Goal: Task Accomplishment & Management: Use online tool/utility

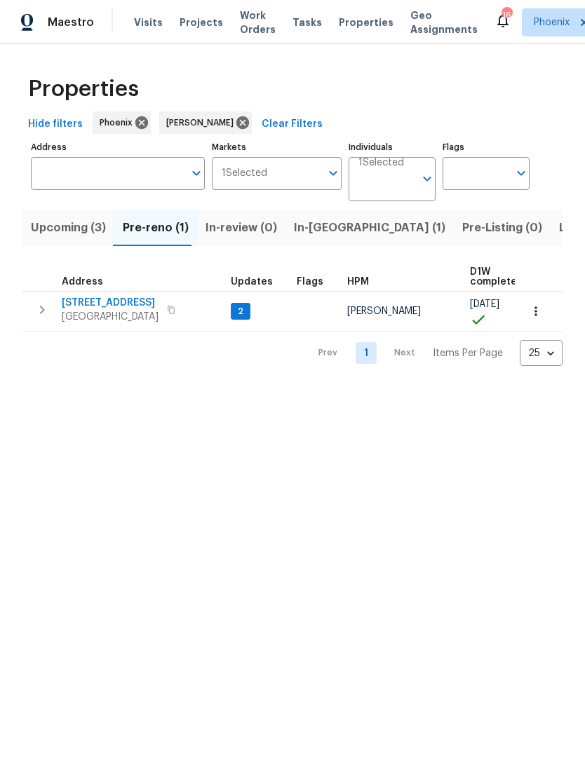
scroll to position [0, 22]
click at [100, 313] on span "Mesa, AZ 85201" at bounding box center [110, 317] width 97 height 14
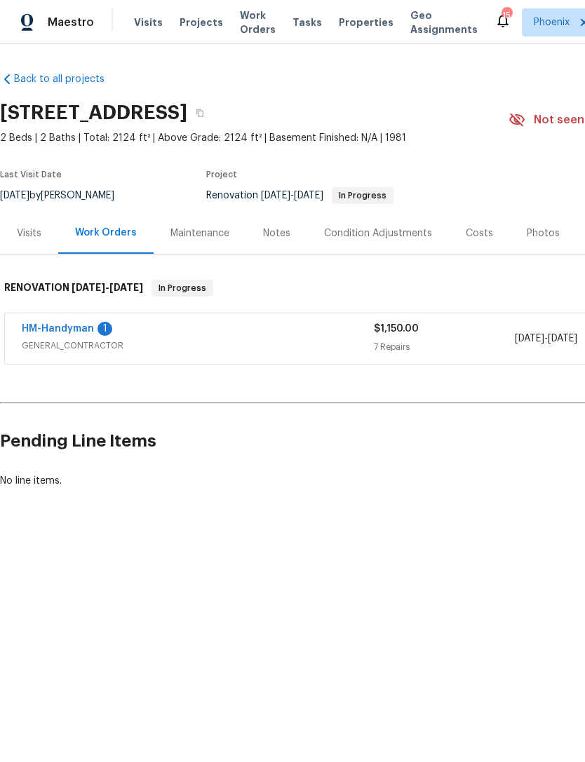
click at [53, 331] on link "HM-Handyman" at bounding box center [58, 329] width 72 height 10
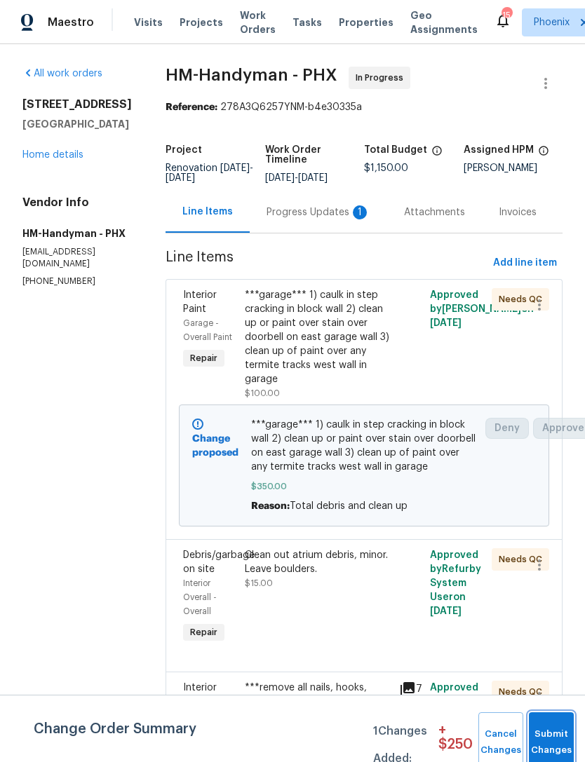
click at [548, 736] on button "Submit Changes" at bounding box center [551, 742] width 45 height 60
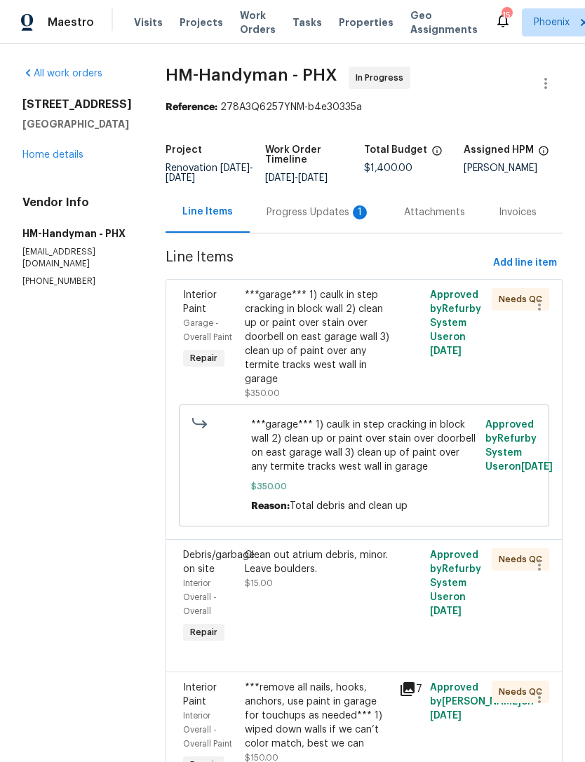
click at [343, 219] on div "Progress Updates 1" at bounding box center [318, 212] width 104 height 14
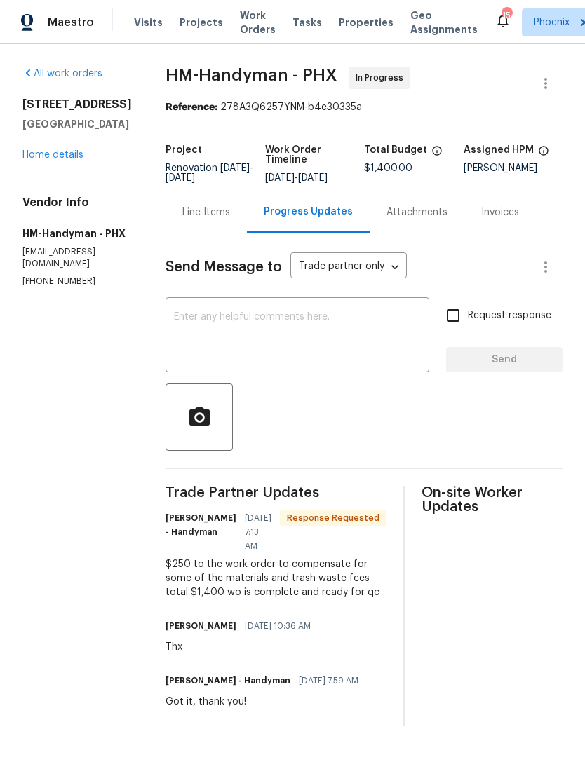
click at [355, 332] on textarea at bounding box center [297, 336] width 247 height 49
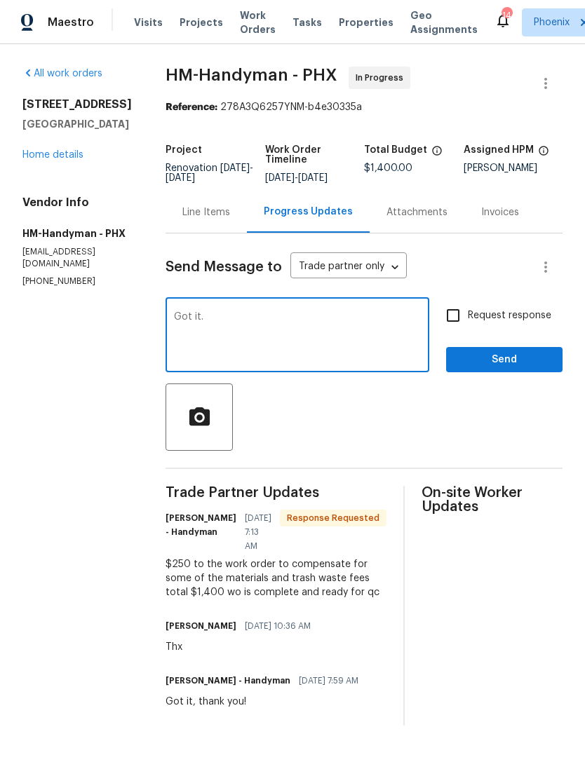
type textarea "Got it."
click at [513, 373] on button "Send" at bounding box center [504, 360] width 116 height 26
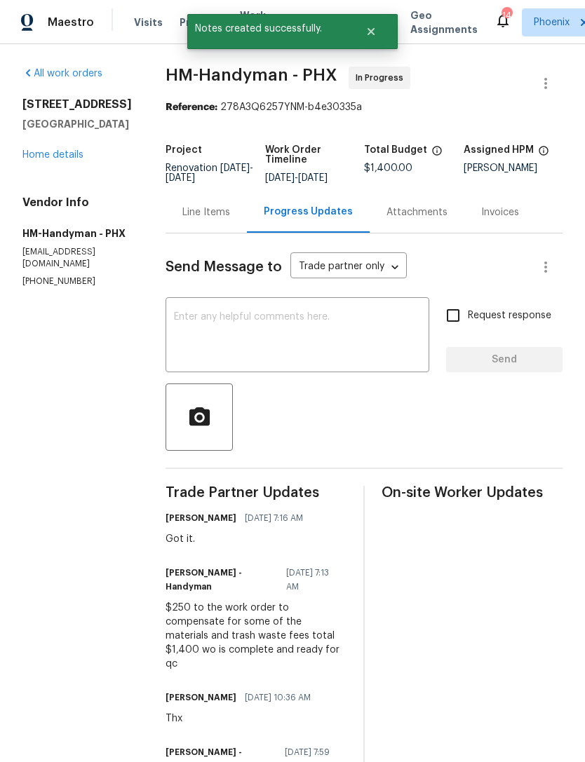
click at [43, 158] on link "Home details" at bounding box center [52, 155] width 61 height 10
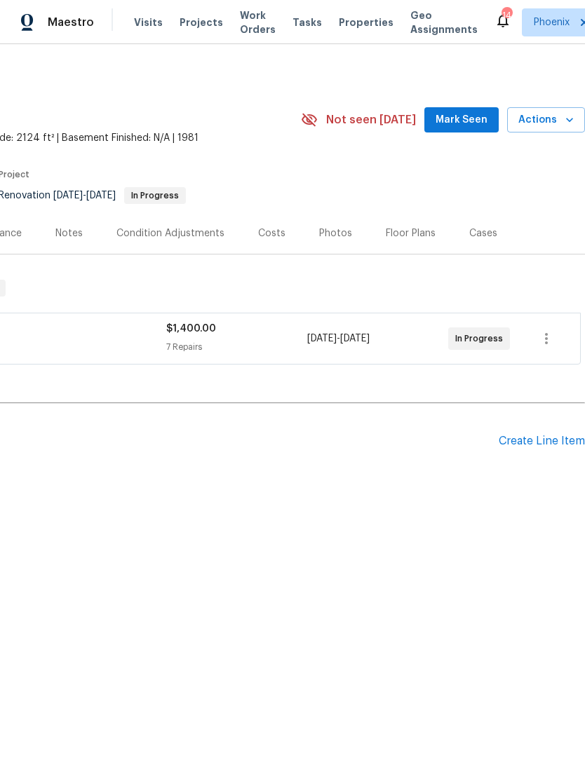
scroll to position [0, 208]
click at [476, 123] on span "Mark Seen" at bounding box center [461, 120] width 52 height 18
click at [560, 124] on span "Actions" at bounding box center [545, 120] width 55 height 18
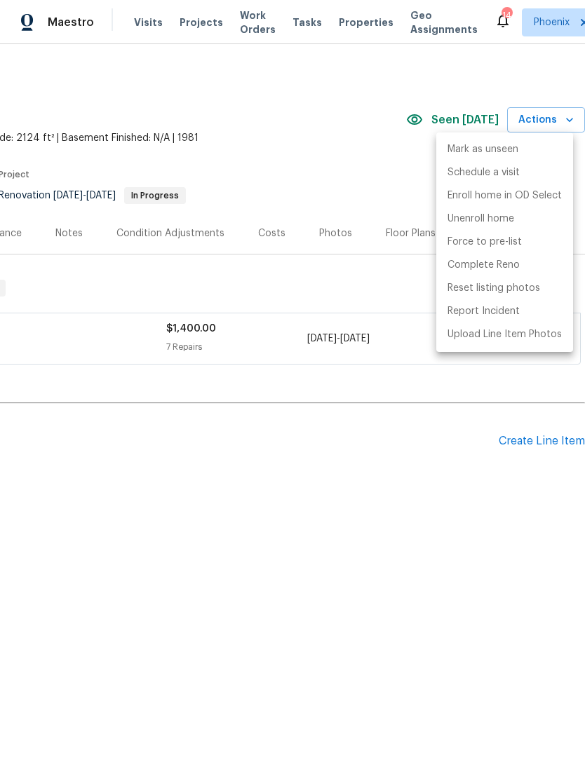
click at [375, 445] on div at bounding box center [292, 381] width 585 height 762
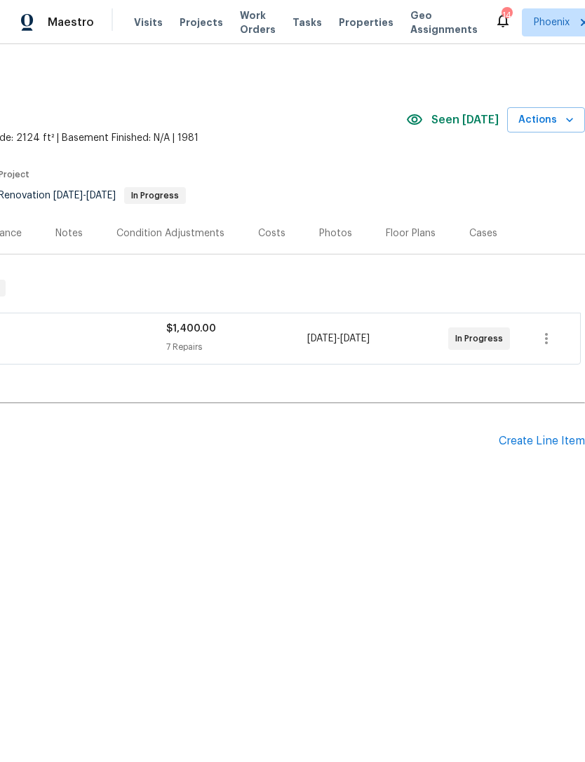
click at [374, 445] on div "Mark as unseen Schedule a visit Enroll home in OD Select Unenroll home Force to…" at bounding box center [292, 381] width 585 height 762
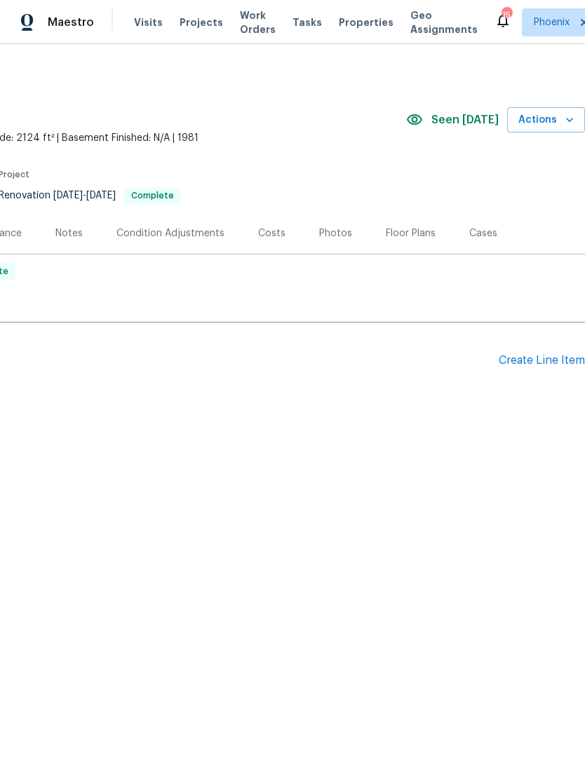
scroll to position [0, 208]
click at [571, 121] on icon "button" at bounding box center [569, 120] width 7 height 4
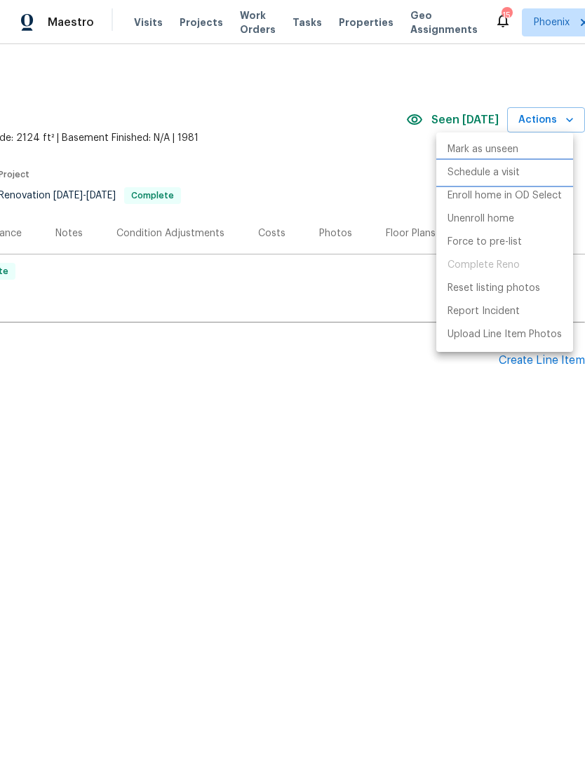
click at [495, 171] on p "Schedule a visit" at bounding box center [483, 172] width 72 height 15
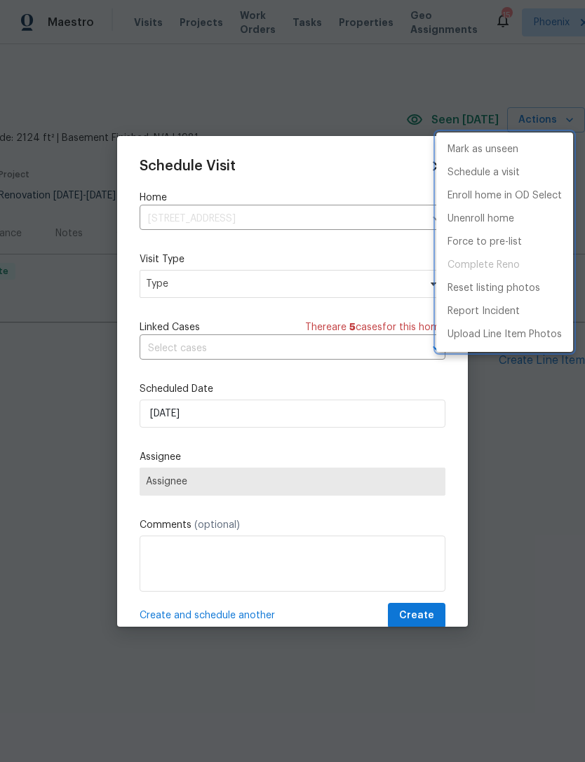
click at [281, 287] on div at bounding box center [292, 381] width 585 height 762
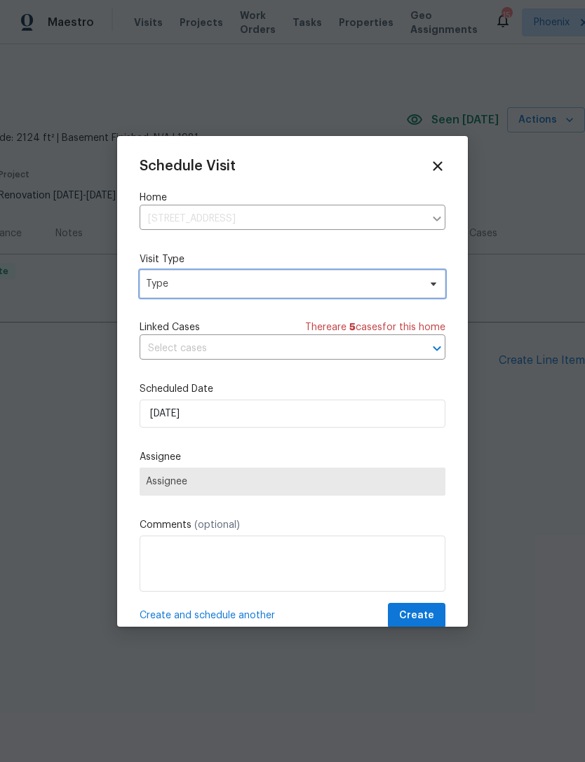
click at [244, 282] on span "Type" at bounding box center [282, 284] width 273 height 14
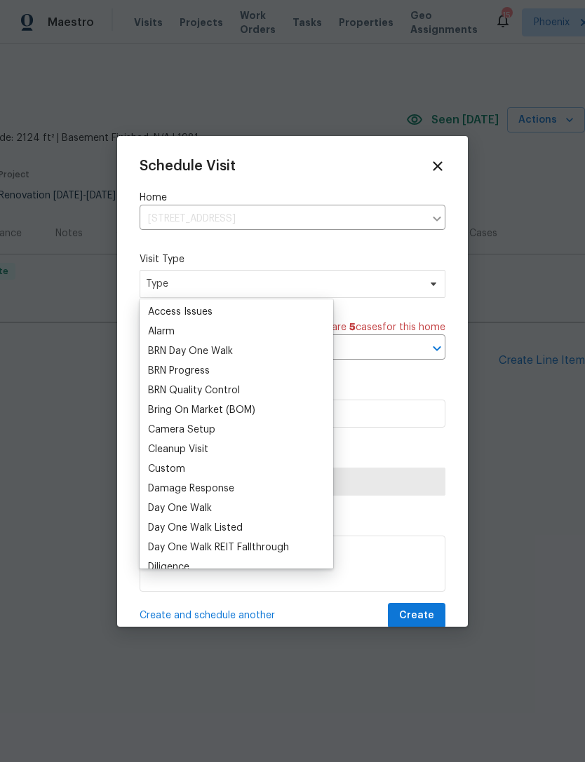
scroll to position [74, 0]
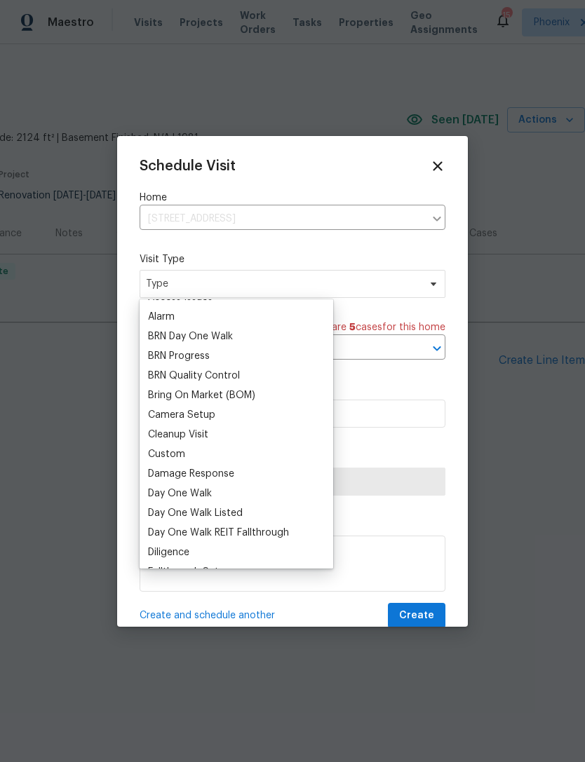
click at [182, 458] on div "Custom" at bounding box center [166, 454] width 37 height 14
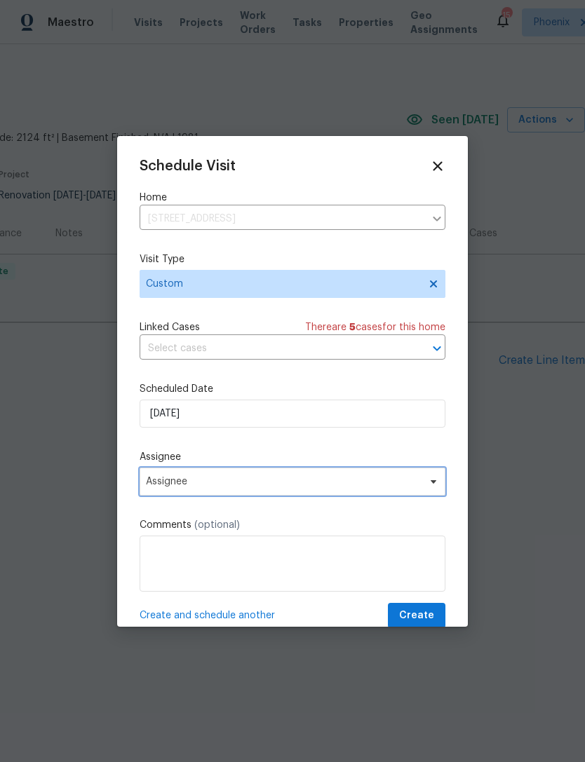
click at [263, 477] on span "Assignee" at bounding box center [293, 482] width 306 height 28
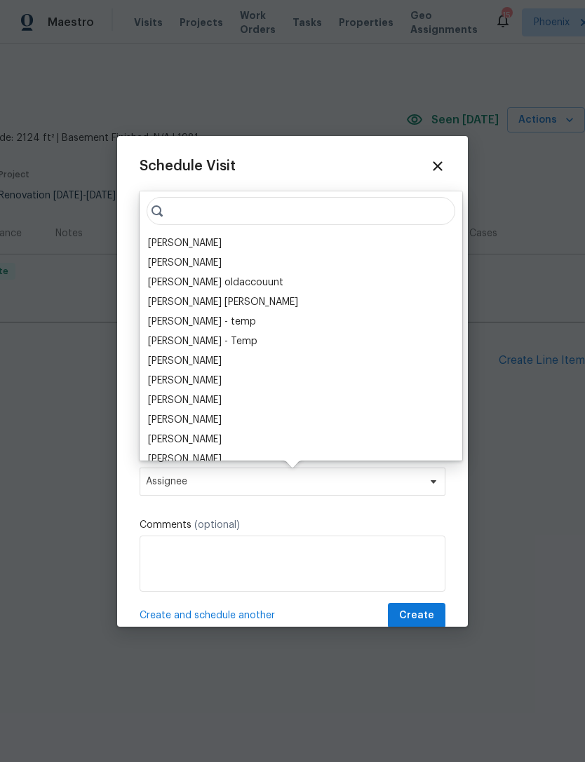
click at [178, 237] on div "[PERSON_NAME]" at bounding box center [185, 243] width 74 height 14
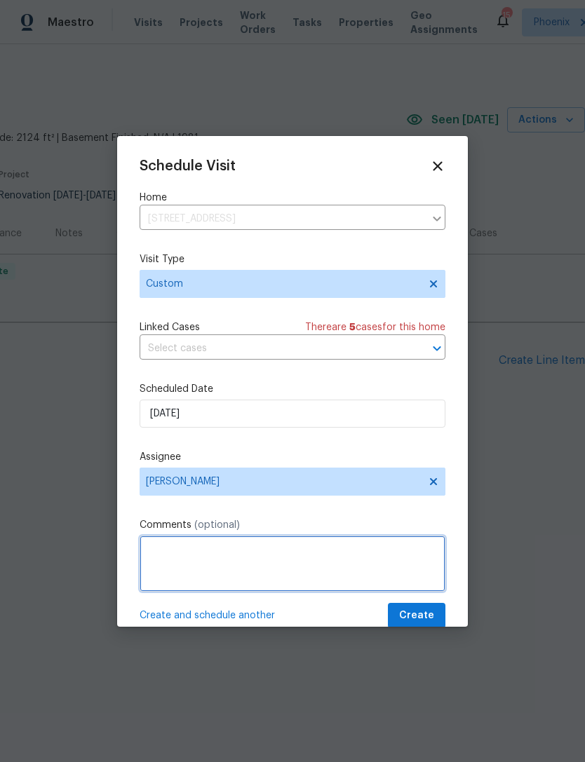
click at [238, 555] on textarea at bounding box center [293, 564] width 306 height 56
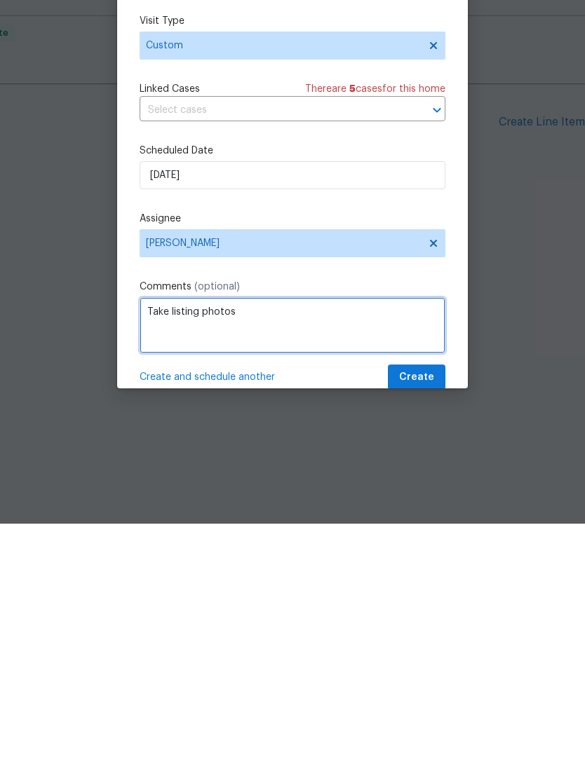
type textarea "Take listing photos"
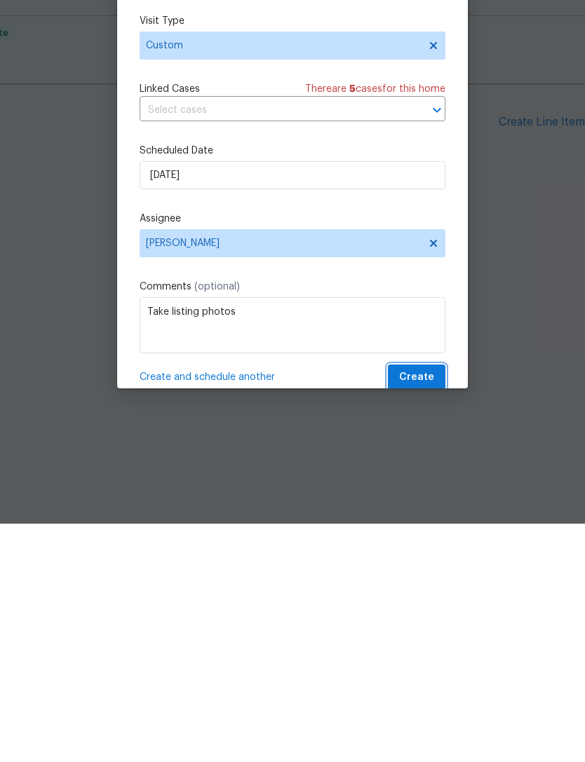
click at [430, 607] on span "Create" at bounding box center [416, 616] width 35 height 18
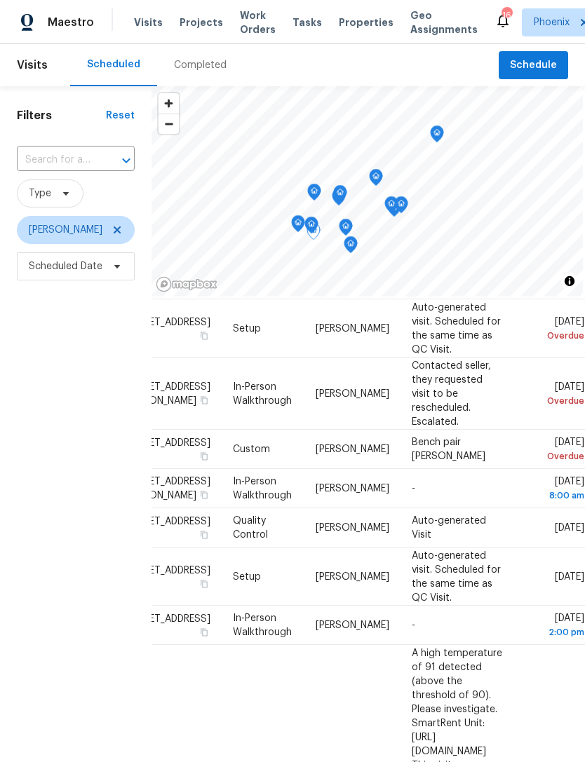
scroll to position [88, 118]
click at [0, 0] on icon at bounding box center [0, 0] width 0 height 0
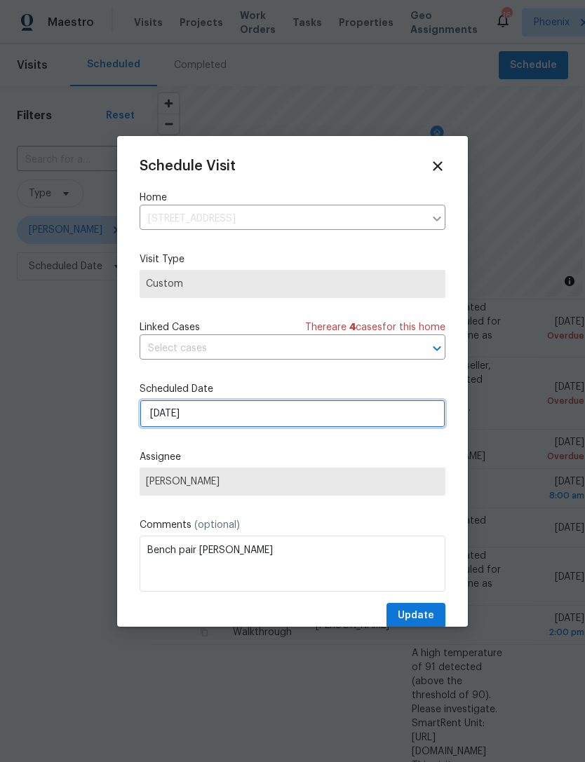
click at [285, 414] on input "9/24/2025" at bounding box center [293, 414] width 306 height 28
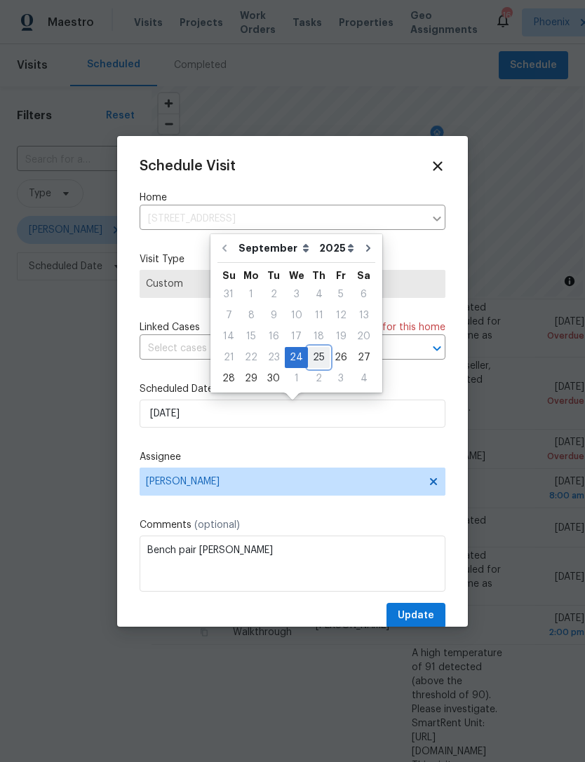
click at [318, 352] on div "25" at bounding box center [319, 358] width 22 height 20
type input "[DATE]"
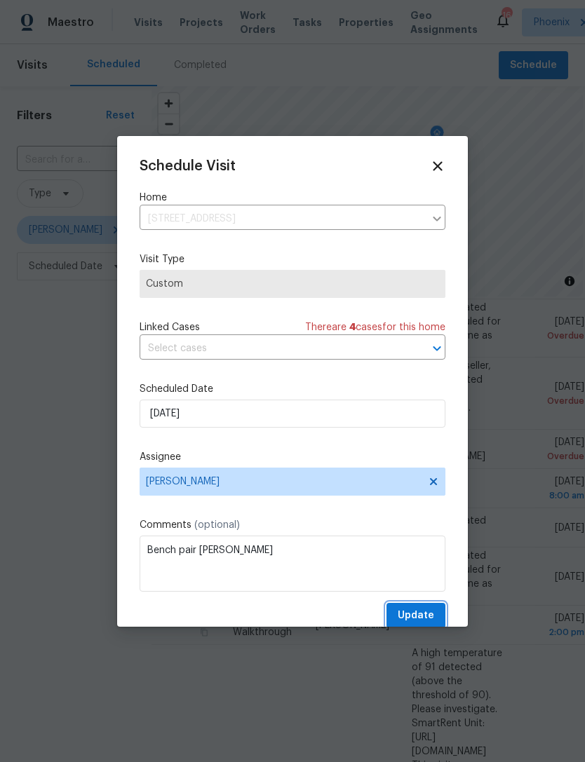
click at [428, 611] on span "Update" at bounding box center [416, 616] width 36 height 18
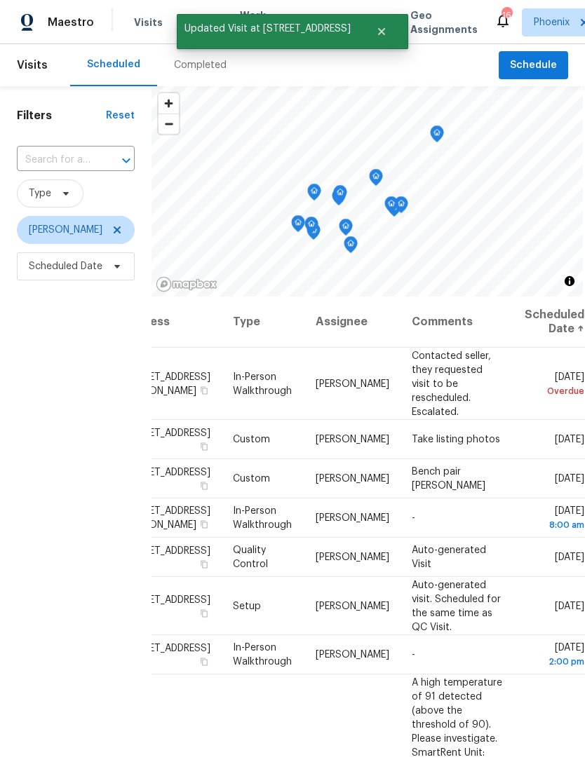
scroll to position [0, 52]
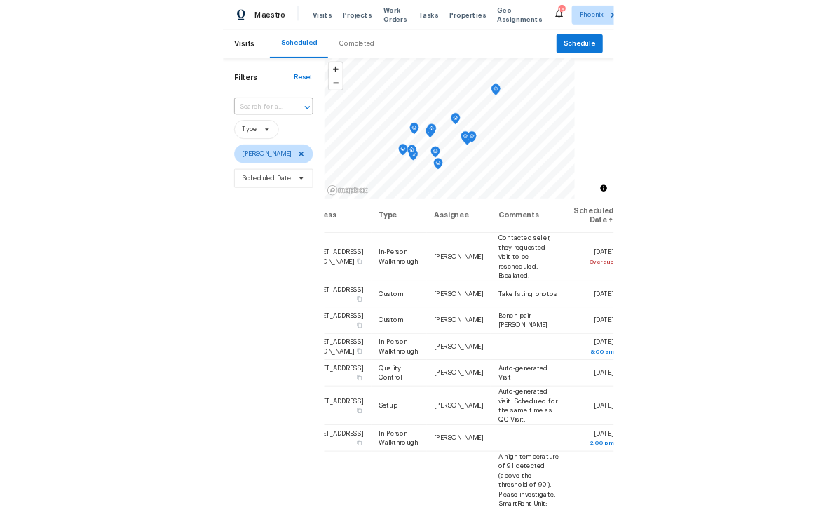
scroll to position [0, 118]
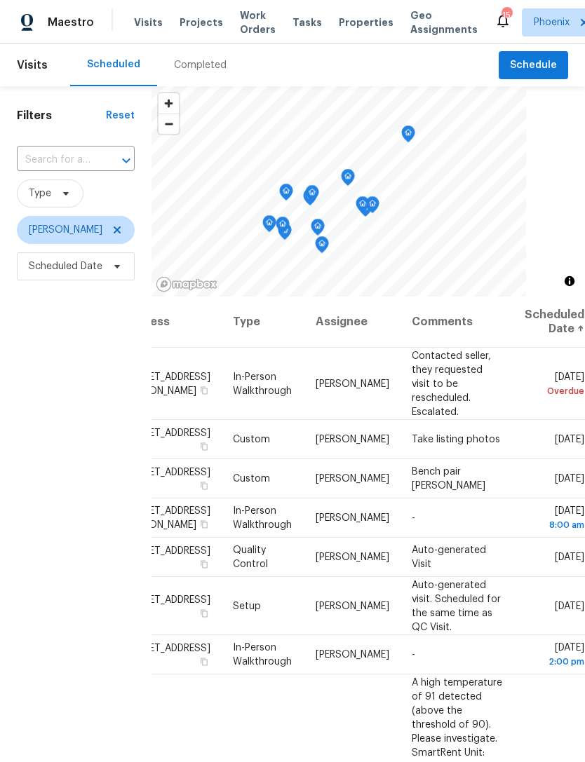
click at [50, 408] on div "Filters Reset ​ Type [PERSON_NAME] Scheduled Date" at bounding box center [75, 496] width 151 height 820
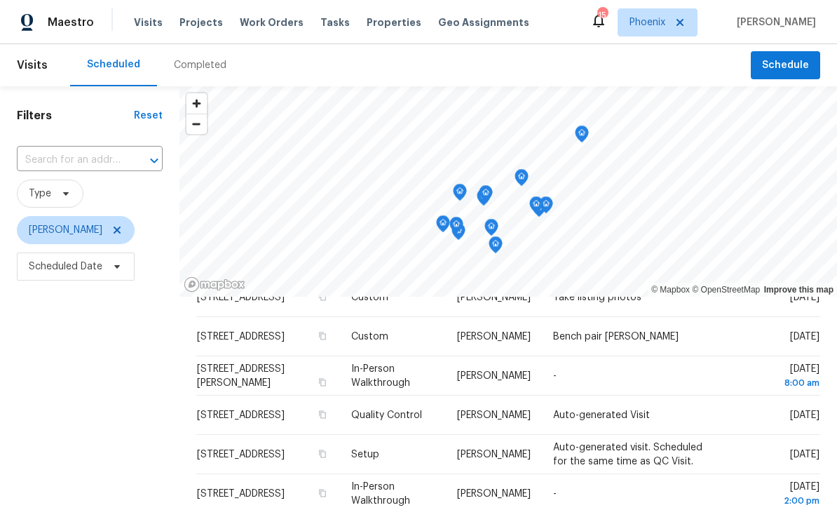
scroll to position [110, 0]
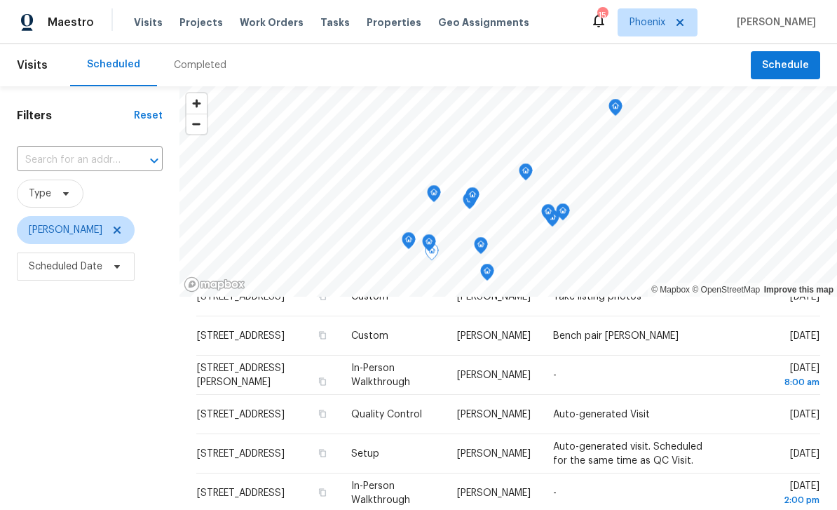
click at [0, 0] on icon at bounding box center [0, 0] width 0 height 0
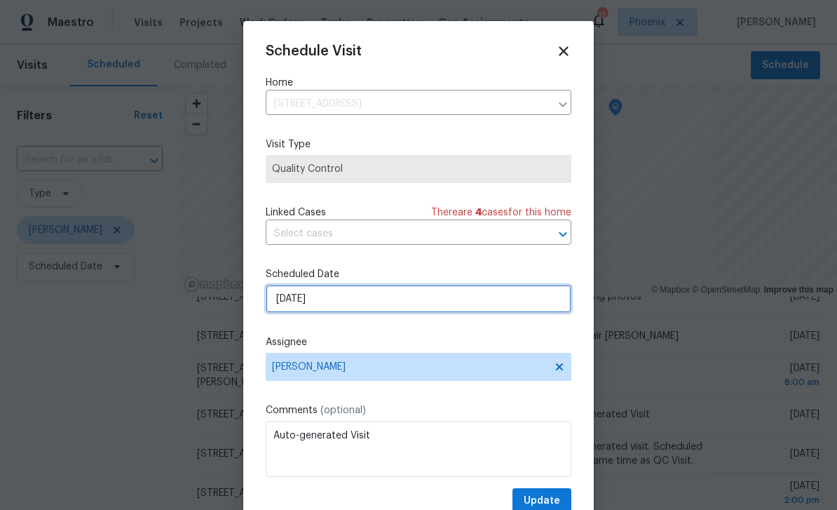
click at [414, 297] on input "[DATE]" at bounding box center [419, 299] width 306 height 28
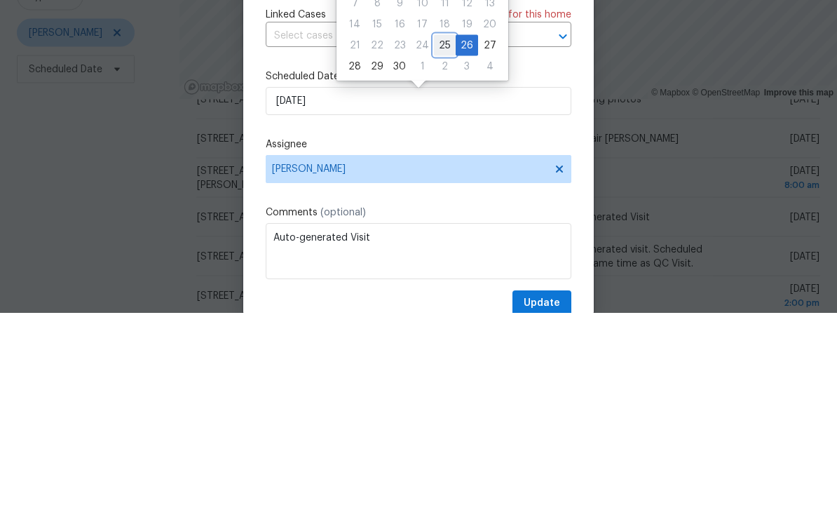
click at [446, 233] on div "25" at bounding box center [445, 243] width 22 height 20
type input "[DATE]"
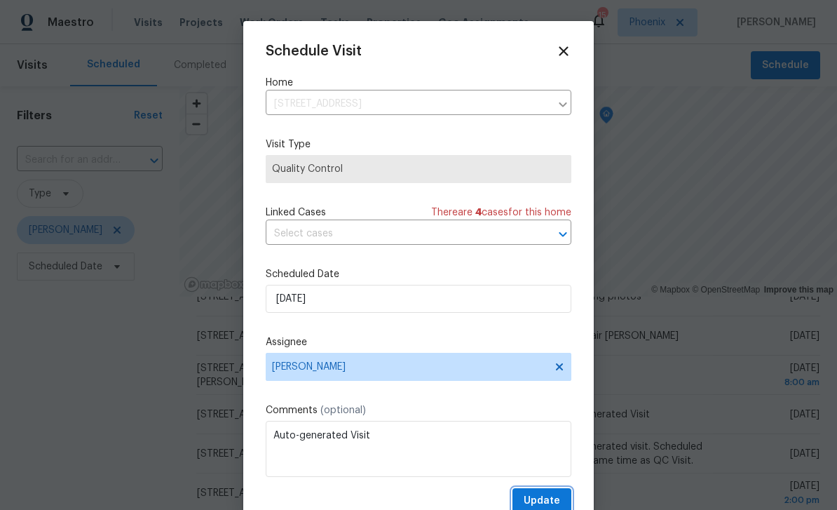
click at [551, 491] on button "Update" at bounding box center [542, 501] width 59 height 26
